Goal: Find specific page/section: Find specific page/section

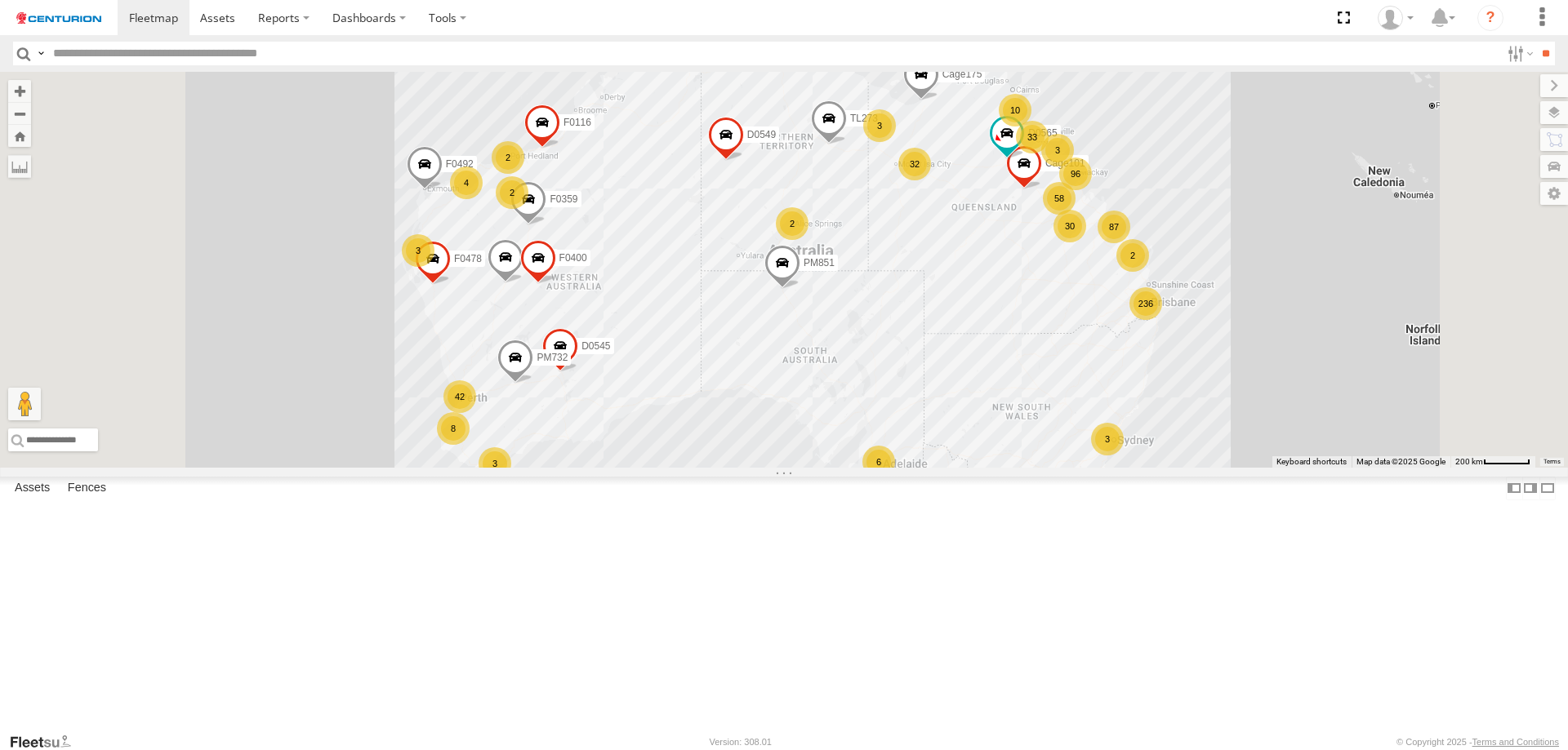
click at [220, 41] on header "Search Query Asset ID Asset Label Registration Manufacturer Model VIN Job ID" at bounding box center [784, 53] width 1568 height 37
click at [220, 49] on input "text" at bounding box center [773, 53] width 1454 height 24
type input "*****"
click at [1537, 42] on input "**" at bounding box center [1545, 53] width 18 height 24
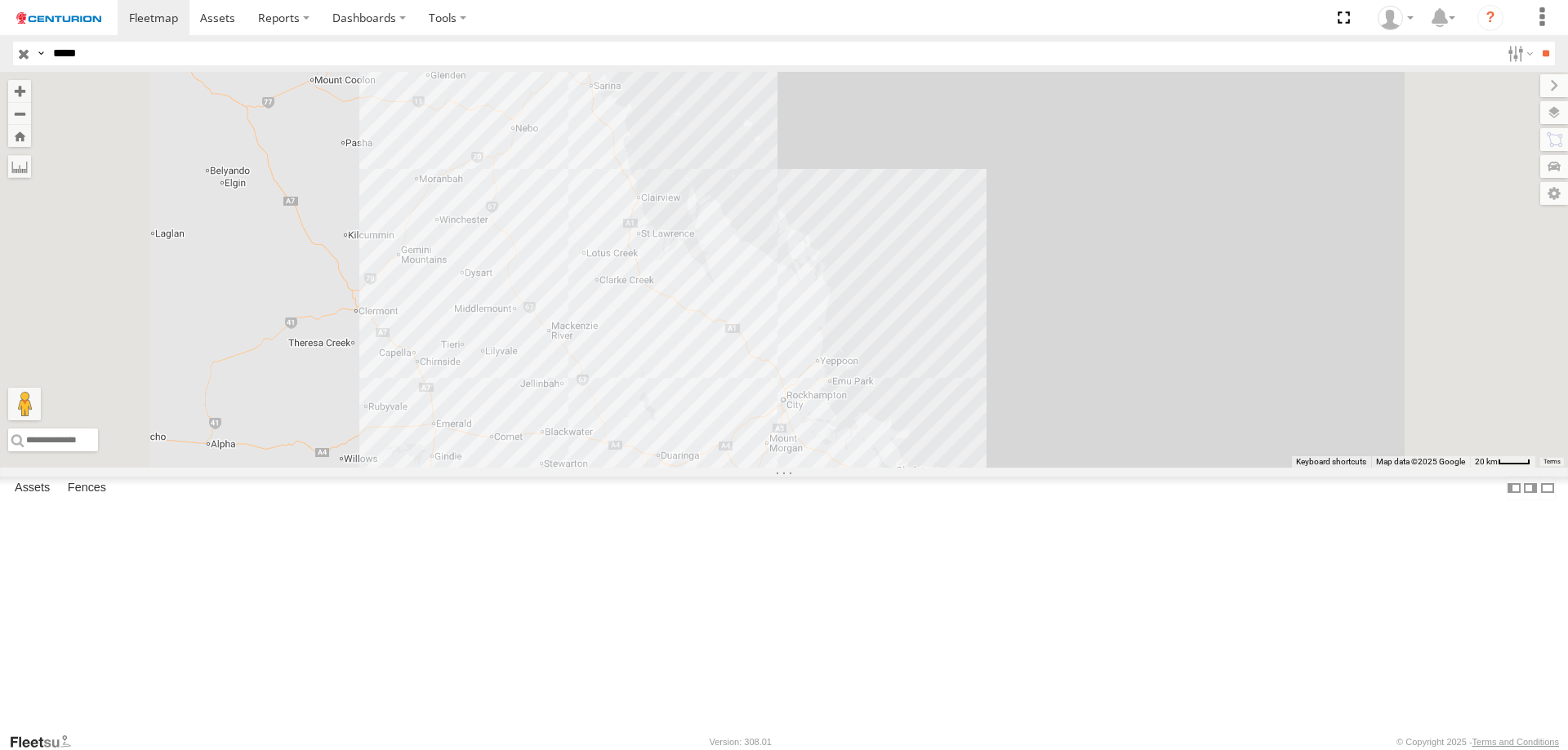
drag, startPoint x: 901, startPoint y: 226, endPoint x: 875, endPoint y: 285, distance: 64.5
click at [875, 285] on div "PM738 PM738" at bounding box center [784, 269] width 1568 height 396
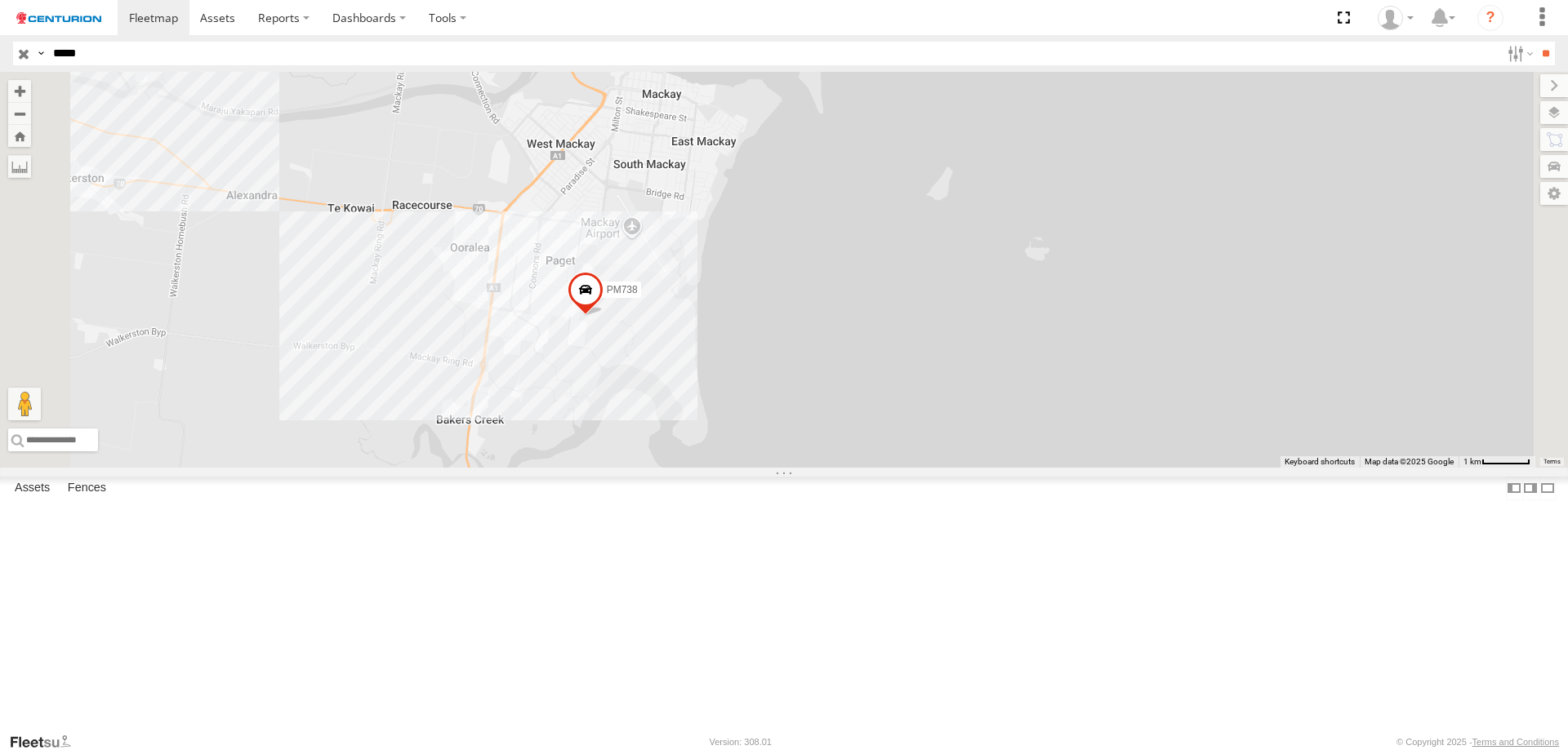
drag, startPoint x: 740, startPoint y: 205, endPoint x: 736, endPoint y: 369, distance: 164.0
click at [736, 369] on div "PM738 PM738" at bounding box center [784, 269] width 1568 height 396
click at [0, 0] on div "PM738" at bounding box center [0, 0] width 0 height 0
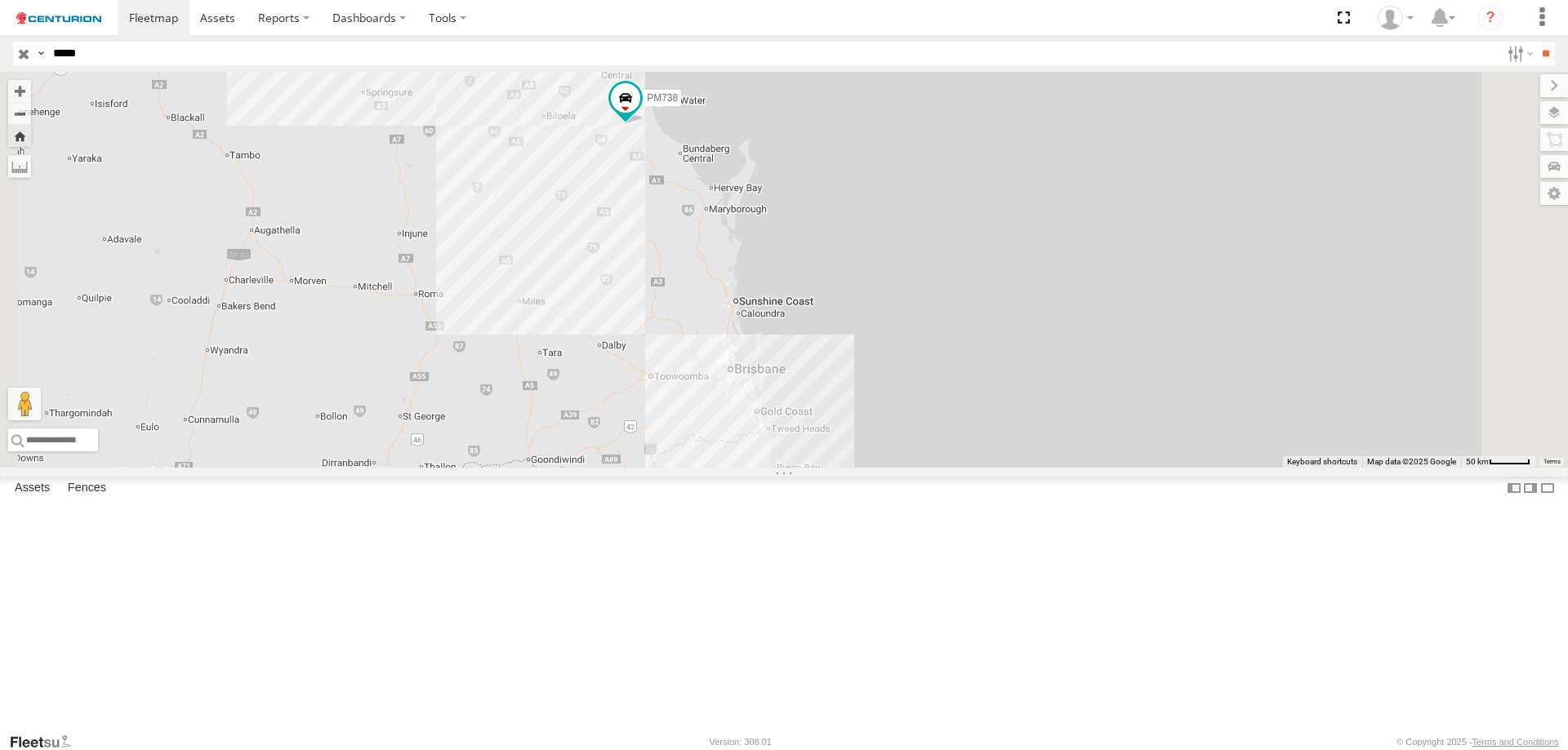
drag, startPoint x: 861, startPoint y: 552, endPoint x: 861, endPoint y: 437, distance: 115.0
click at [861, 437] on div "PM738" at bounding box center [784, 269] width 1568 height 396
